Goal: Task Accomplishment & Management: Complete application form

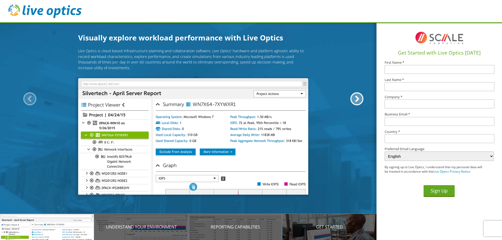
click at [333, 52] on div "Live Optics is cloud based infrastructure planning and collaboration software. …" at bounding box center [193, 119] width 386 height 143
click at [56, 63] on div "Live Optics is cloud based infrastructure planning and collaboration software. …" at bounding box center [193, 119] width 386 height 143
click at [431, 67] on input "text" at bounding box center [439, 69] width 110 height 9
type input "[PERSON_NAME]"
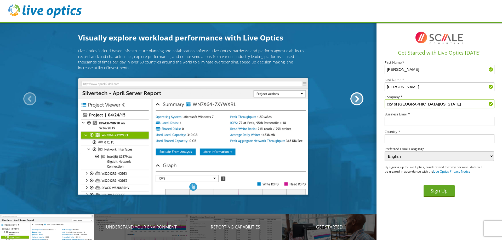
type input "city of [GEOGRAPHIC_DATA][US_STATE]"
type input "[EMAIL_ADDRESS][DOMAIN_NAME]"
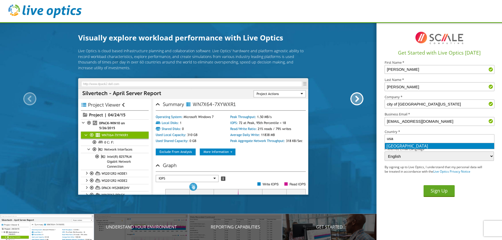
click at [414, 145] on li "[GEOGRAPHIC_DATA]" at bounding box center [439, 146] width 109 height 6
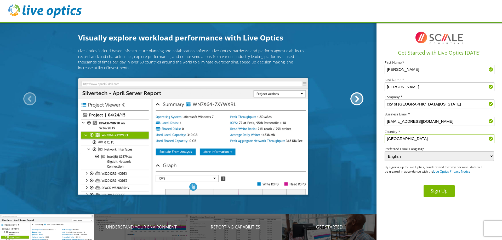
type input "[GEOGRAPHIC_DATA]"
click at [437, 191] on button "Sign Up" at bounding box center [438, 191] width 31 height 12
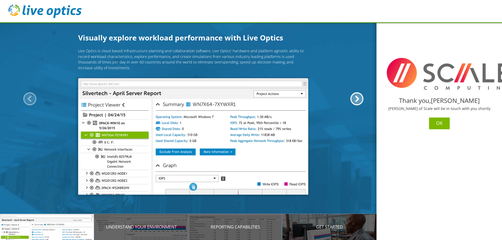
click at [440, 123] on button "OK" at bounding box center [439, 124] width 21 height 12
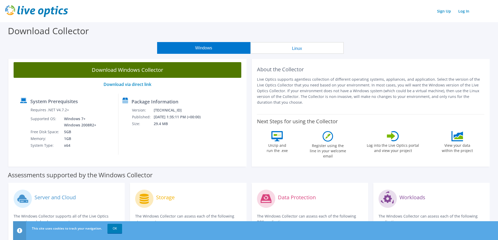
click at [139, 70] on link "Download Windows Collector" at bounding box center [128, 70] width 228 height 16
